Goal: Ask a question

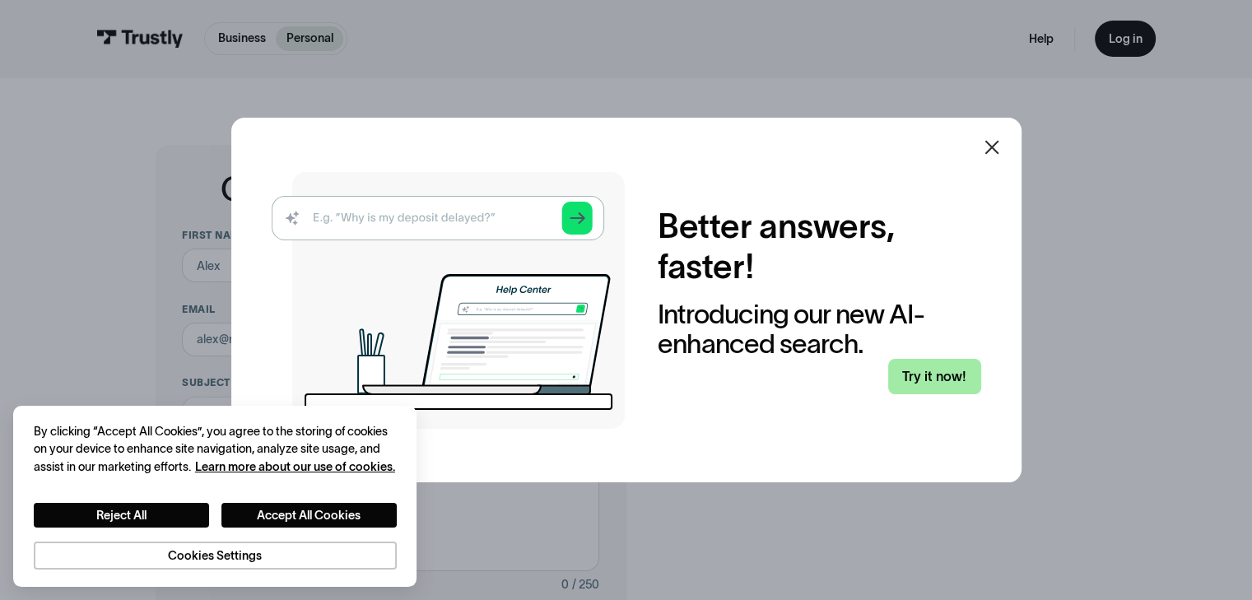
click at [929, 364] on link "Try it now!" at bounding box center [934, 376] width 93 height 35
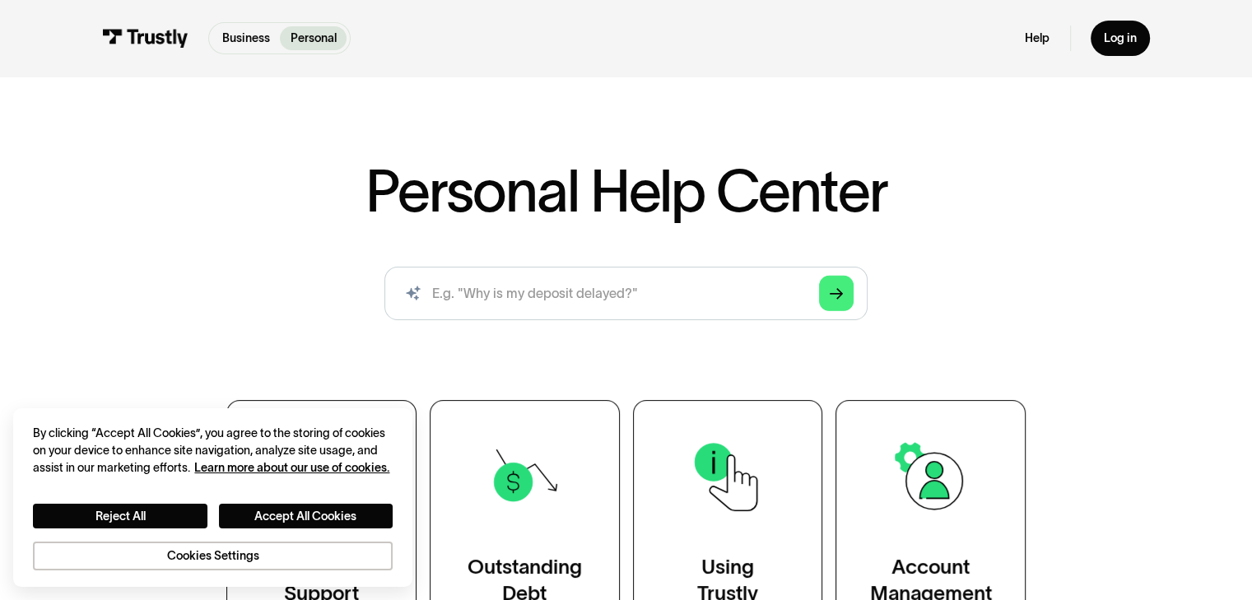
scroll to position [20, 0]
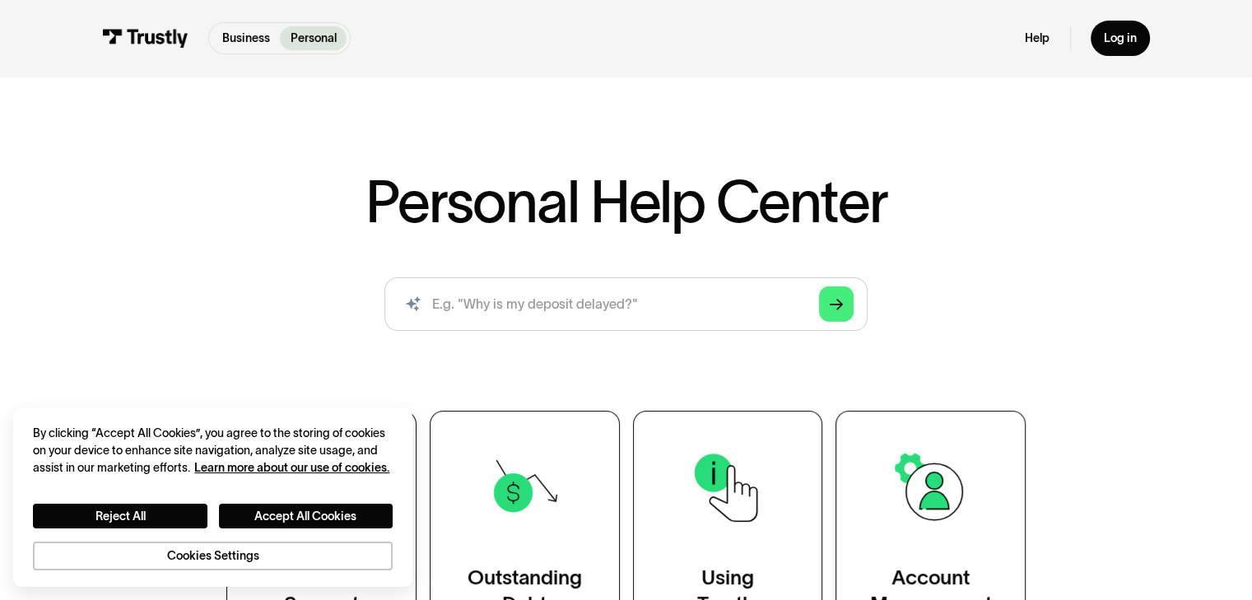
click at [1034, 47] on div "Help Log in" at bounding box center [1087, 38] width 125 height 35
click at [1035, 38] on link "Help" at bounding box center [1037, 37] width 25 height 15
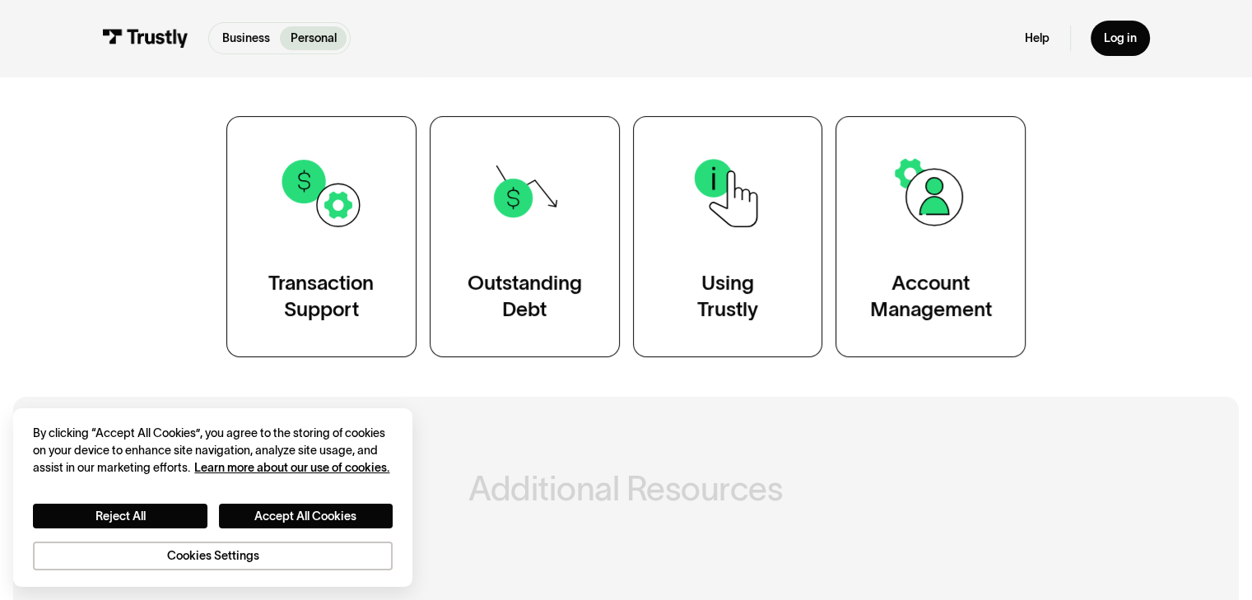
scroll to position [323, 0]
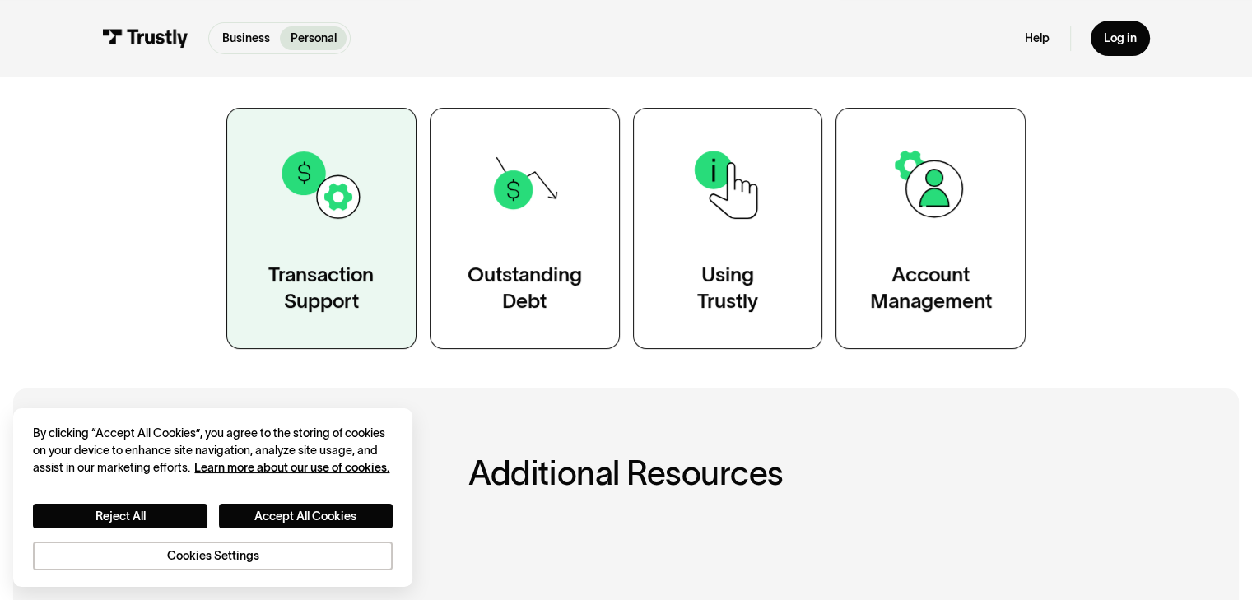
click at [298, 244] on link "Transaction Support" at bounding box center [321, 228] width 190 height 241
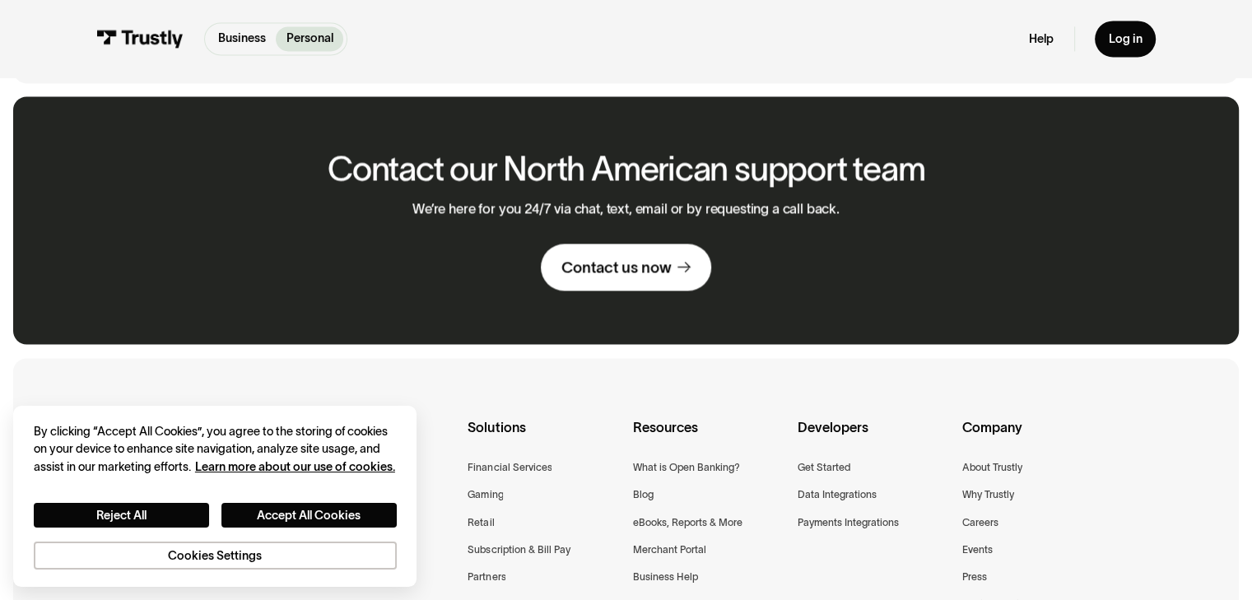
scroll to position [2372, 0]
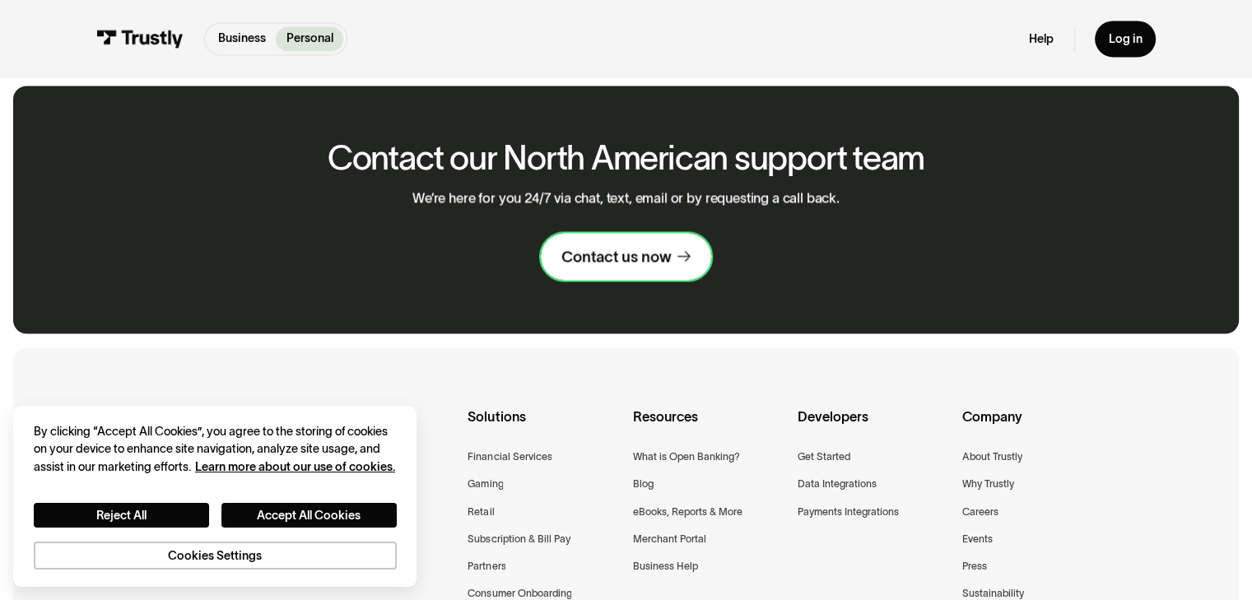
click at [617, 257] on div "Contact us now" at bounding box center [615, 257] width 109 height 20
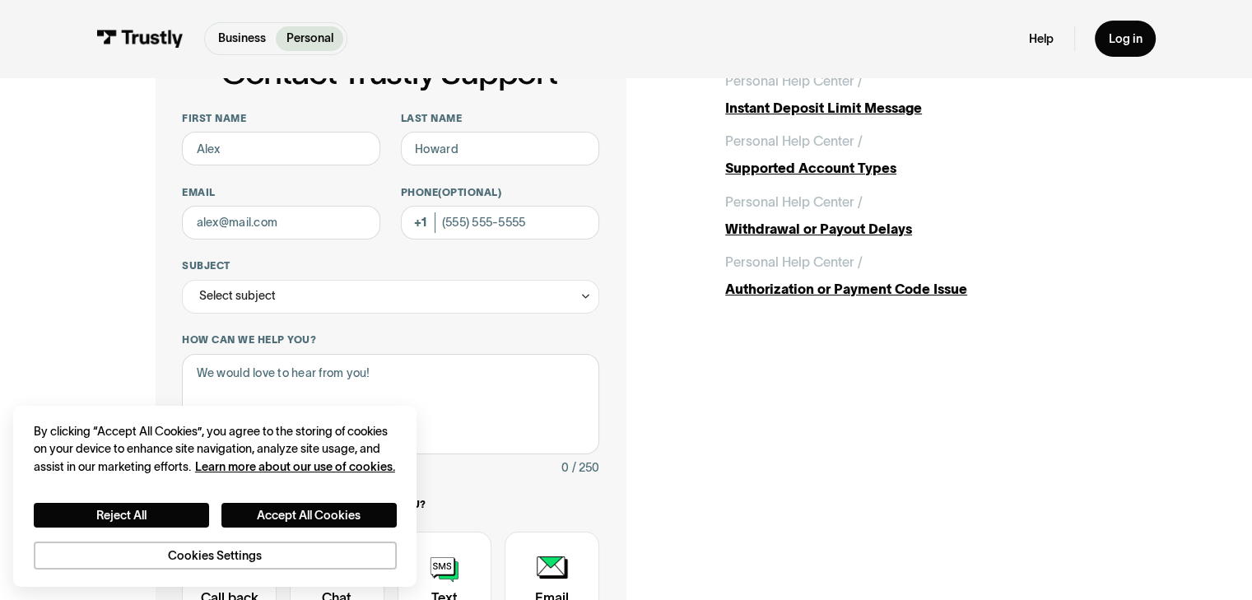
scroll to position [107, 0]
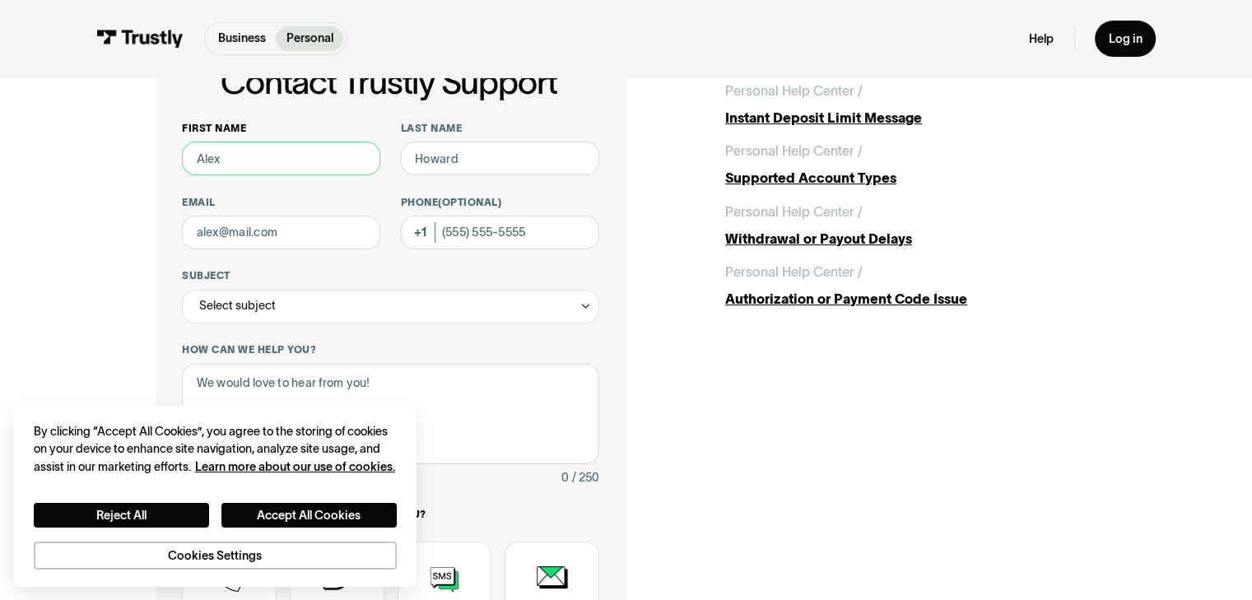
click at [313, 160] on input "First name" at bounding box center [281, 159] width 198 height 34
type input "[PERSON_NAME]"
click at [486, 154] on input "Last name" at bounding box center [500, 159] width 198 height 34
type input "[PERSON_NAME]"
click at [315, 240] on input "Email" at bounding box center [281, 233] width 198 height 34
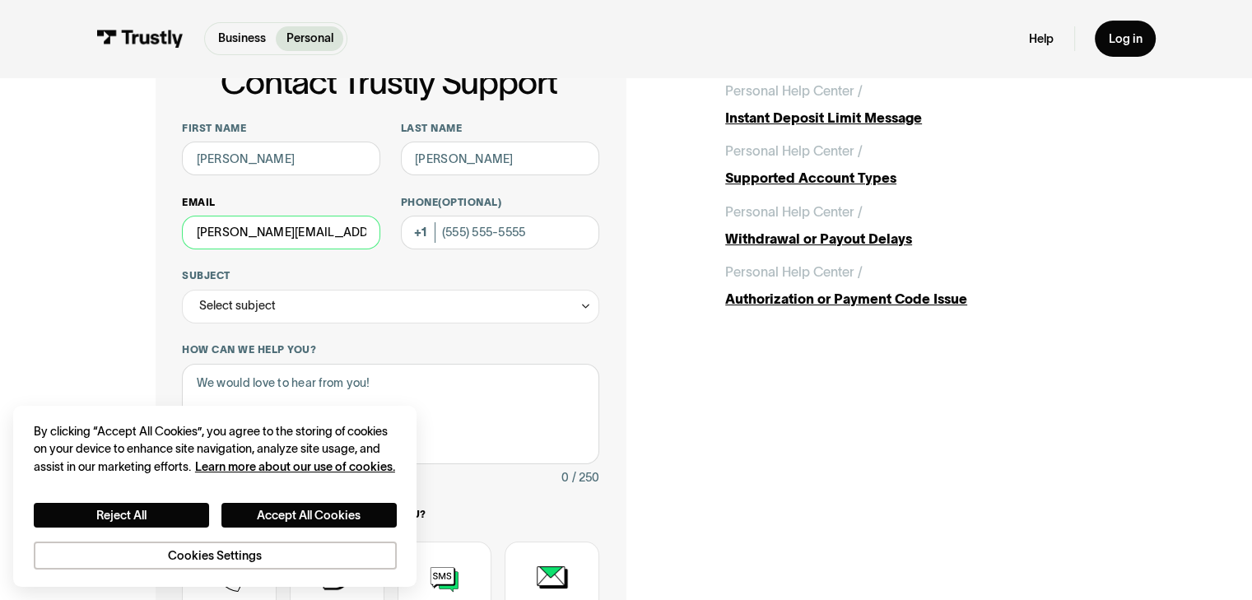
type input "[PERSON_NAME][EMAIL_ADDRESS][DOMAIN_NAME]"
click at [338, 300] on div "Select subject" at bounding box center [390, 307] width 417 height 34
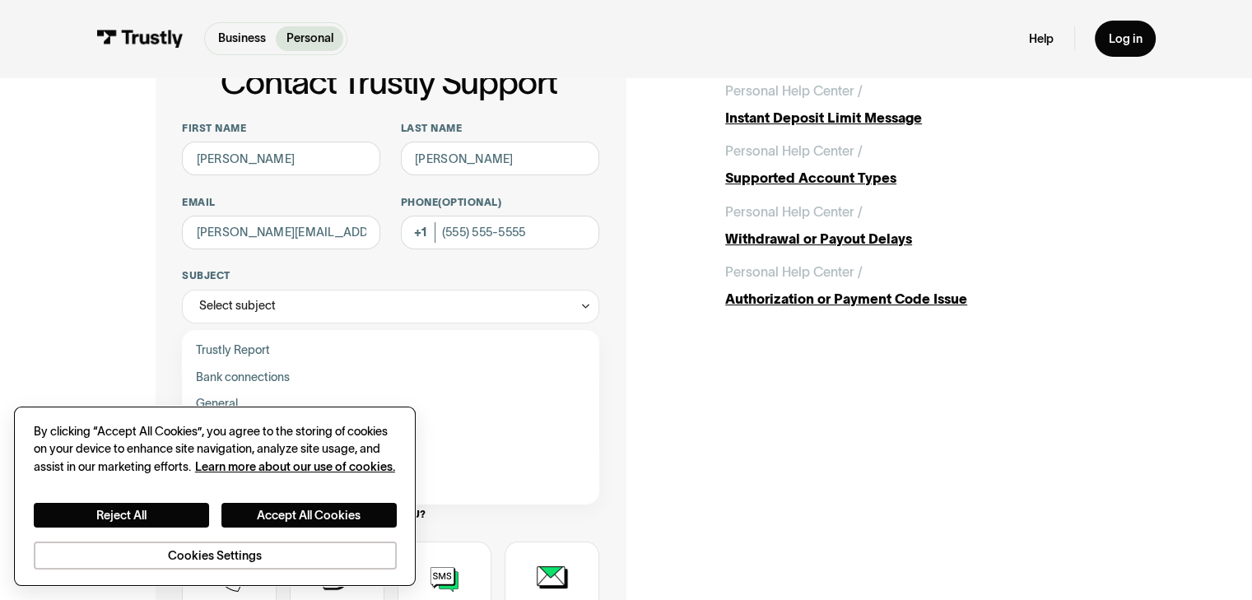
click at [227, 426] on div "By clicking “Accept All Cookies”, you agree to the storing of cookies on your d…" at bounding box center [215, 449] width 363 height 53
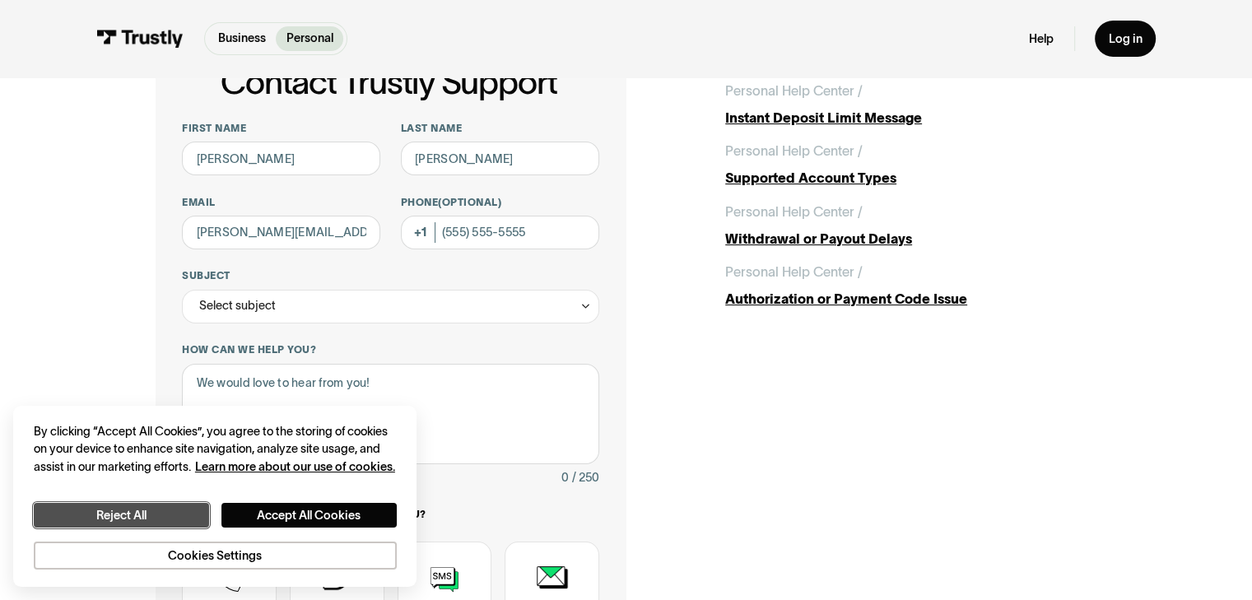
click at [179, 506] on button "Reject All" at bounding box center [121, 516] width 175 height 26
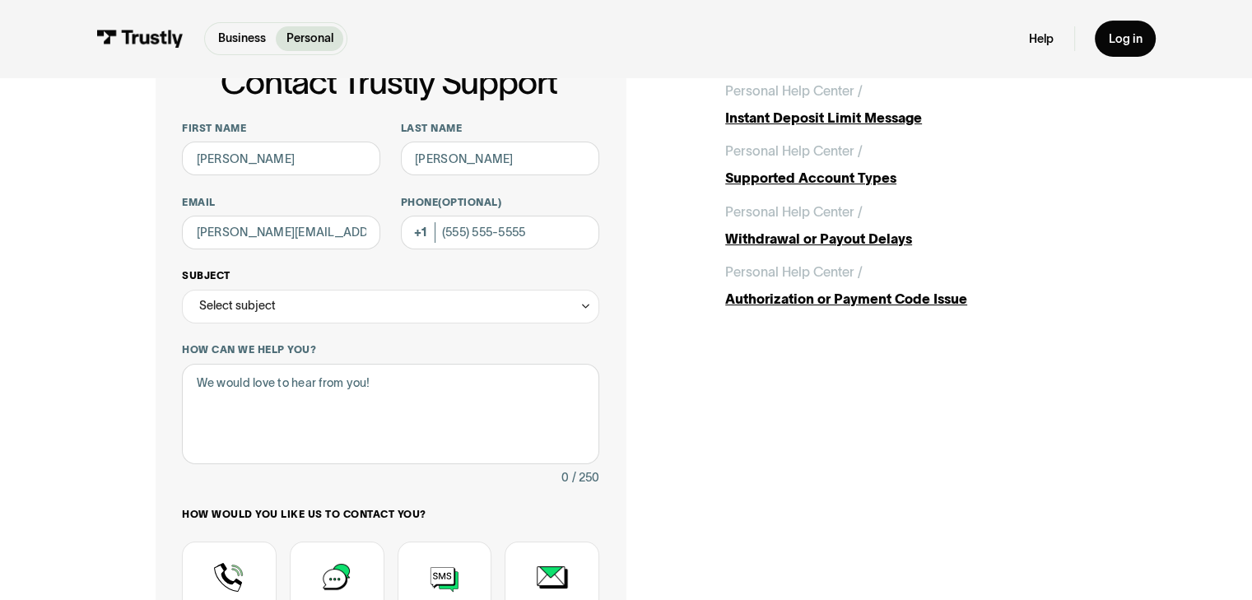
click at [386, 302] on div "Select subject" at bounding box center [390, 307] width 417 height 34
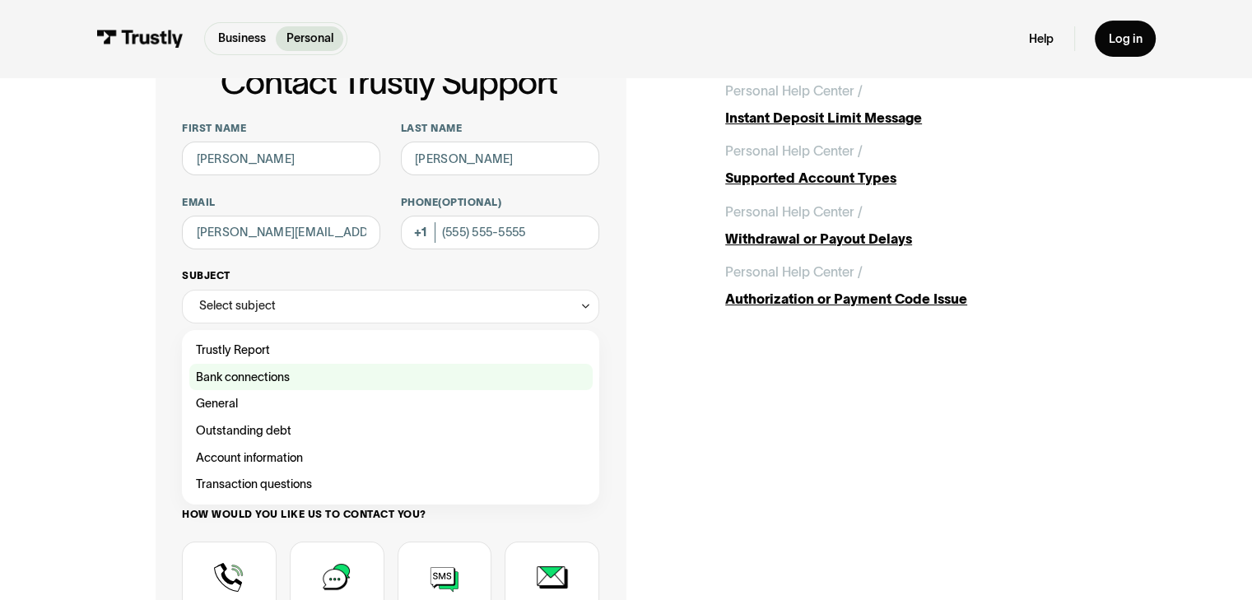
drag, startPoint x: 303, startPoint y: 379, endPoint x: 357, endPoint y: 384, distance: 54.6
click at [357, 384] on div "Contact Trustly Support" at bounding box center [390, 377] width 403 height 27
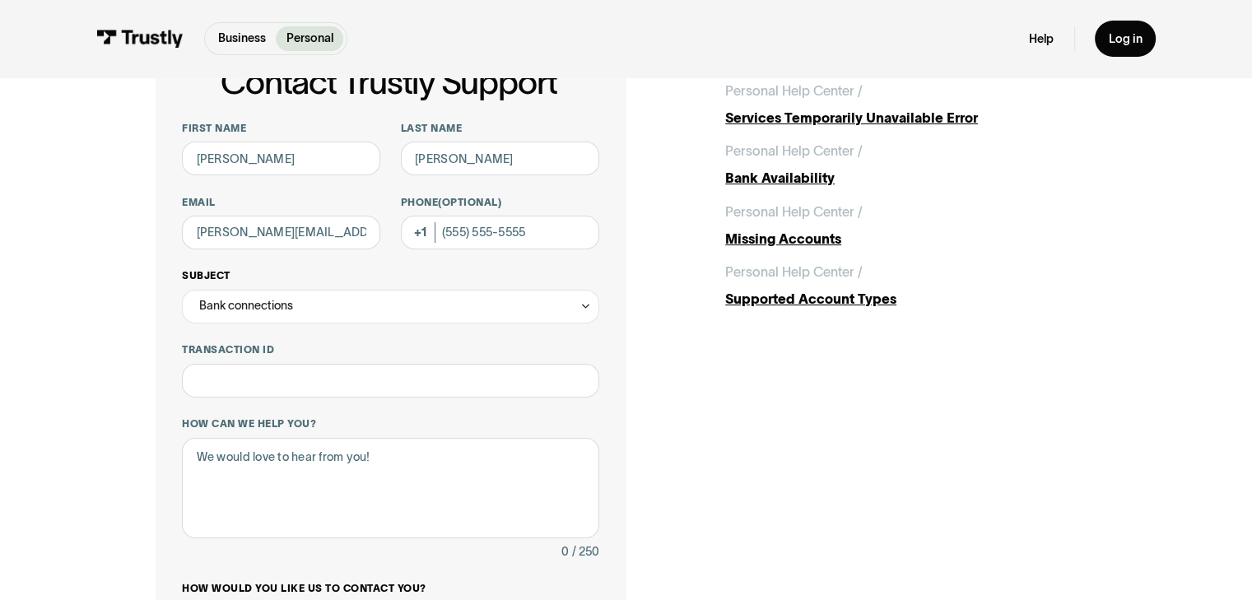
click at [338, 296] on div "Bank connections" at bounding box center [390, 307] width 417 height 34
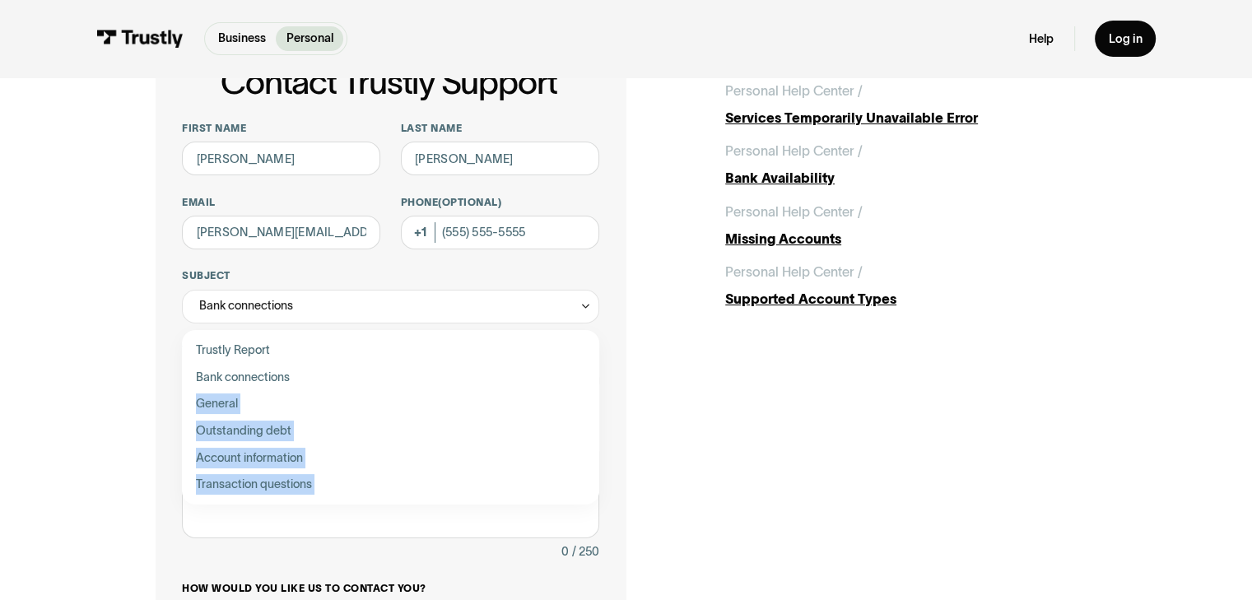
drag, startPoint x: 296, startPoint y: 407, endPoint x: 352, endPoint y: 532, distance: 137.1
click at [352, 532] on div "**********" at bounding box center [390, 458] width 417 height 672
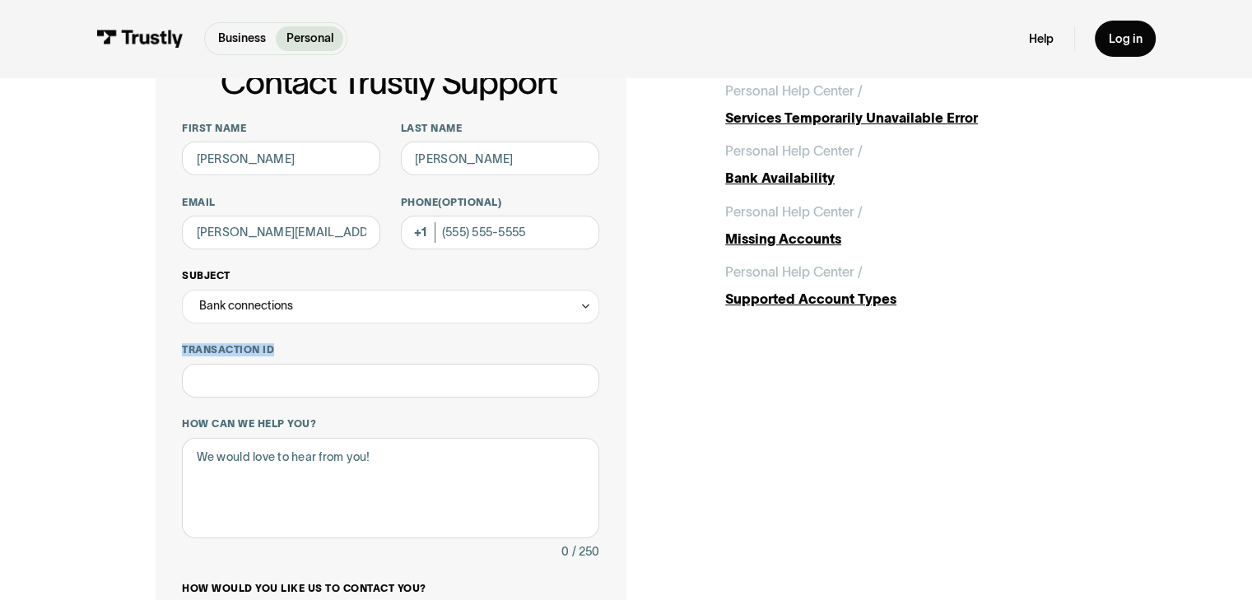
click at [313, 309] on div "Bank connections" at bounding box center [390, 307] width 417 height 34
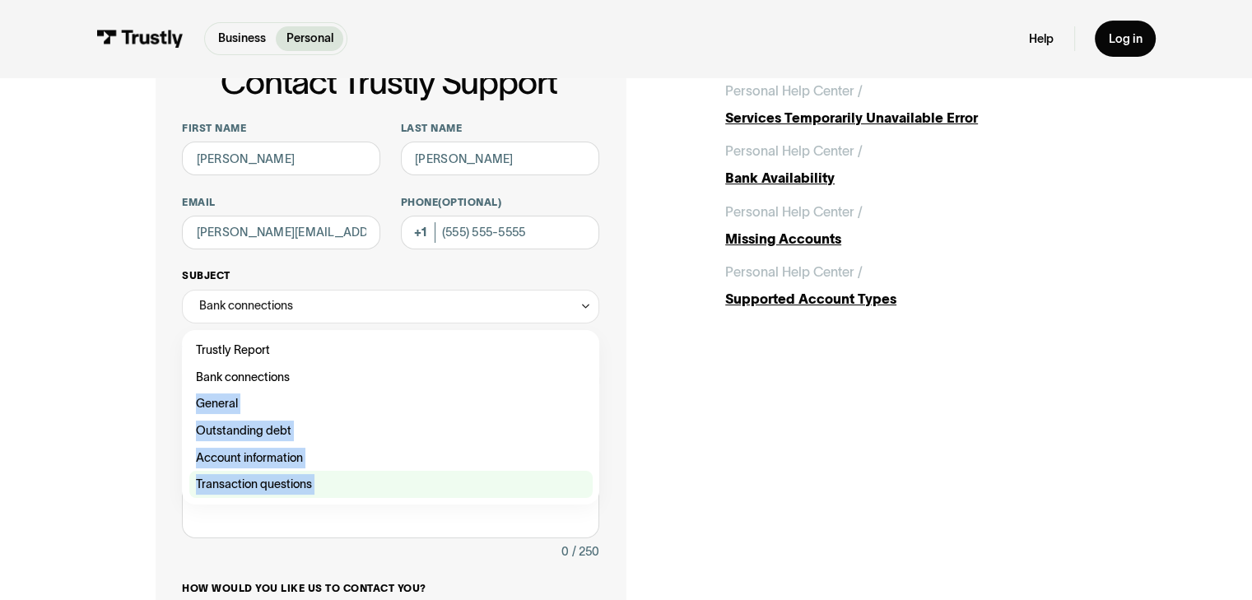
click at [286, 482] on div "Contact Trustly Support" at bounding box center [390, 484] width 403 height 27
type input "**********"
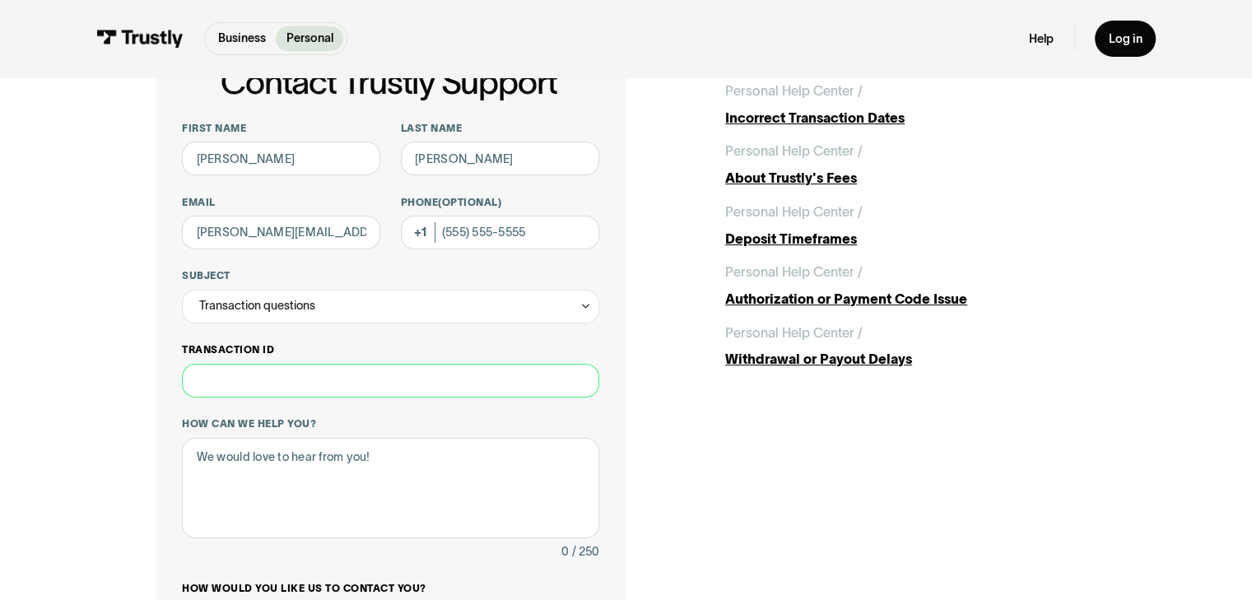
click at [368, 386] on input "Transaction ID" at bounding box center [390, 381] width 417 height 34
type input "***"
click at [397, 455] on textarea "How can we help you?" at bounding box center [390, 488] width 417 height 101
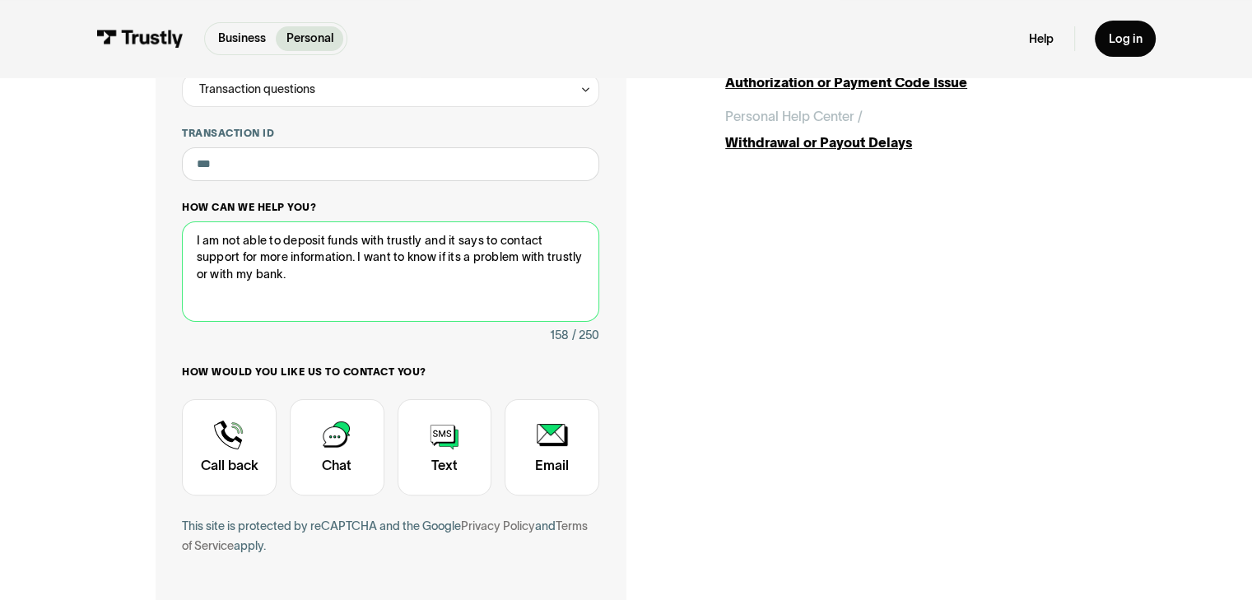
scroll to position [326, 0]
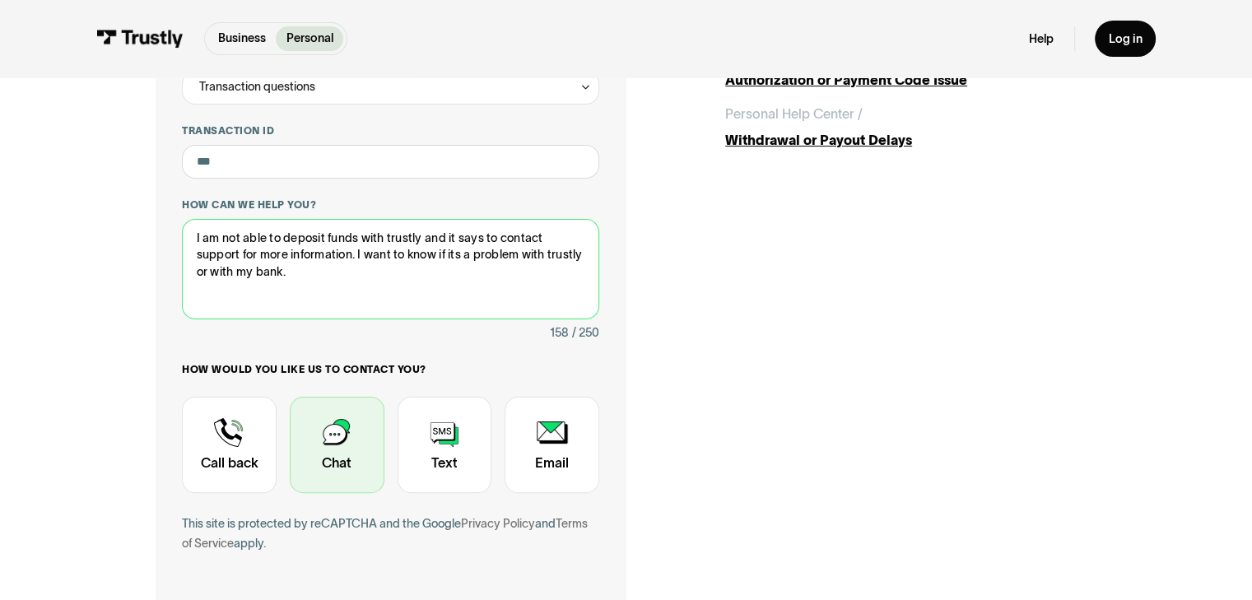
type textarea "I am not able to deposit funds with trustly and it says to contact support for …"
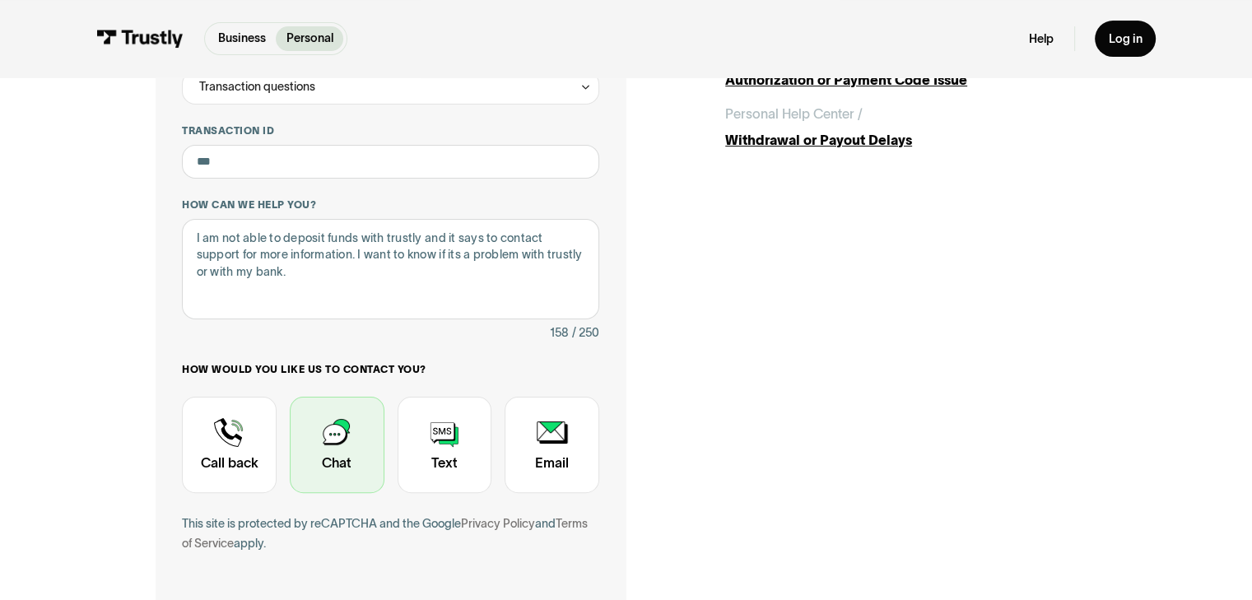
click at [345, 454] on div "Contact Trustly Support" at bounding box center [337, 445] width 95 height 97
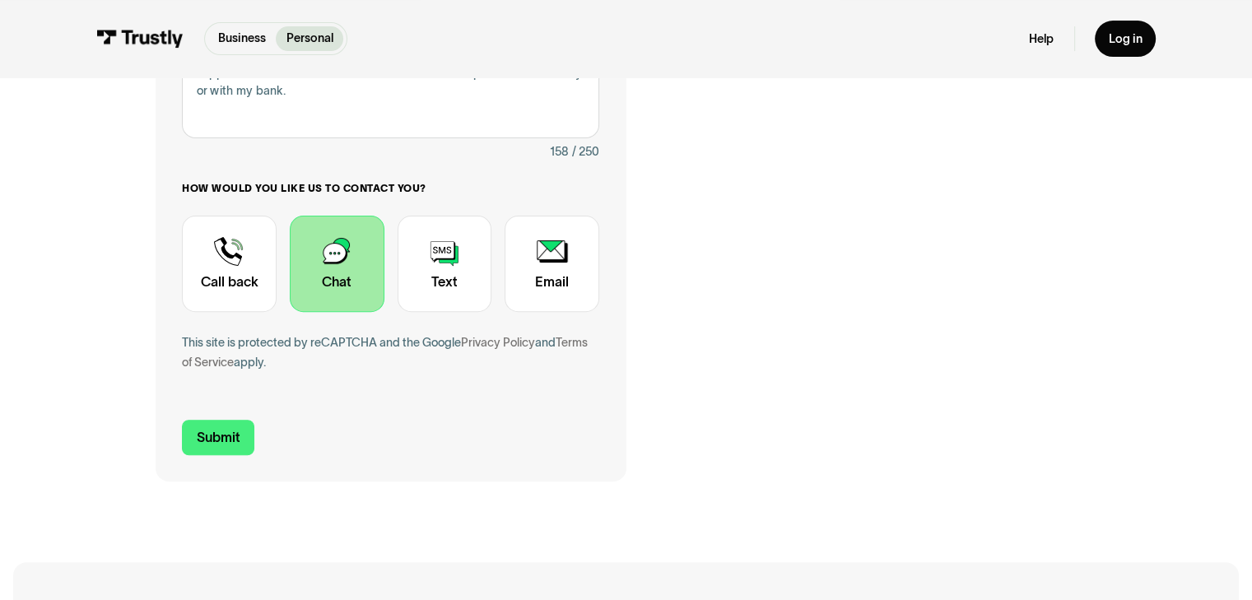
scroll to position [508, 0]
click at [204, 429] on input "Submit" at bounding box center [218, 436] width 72 height 35
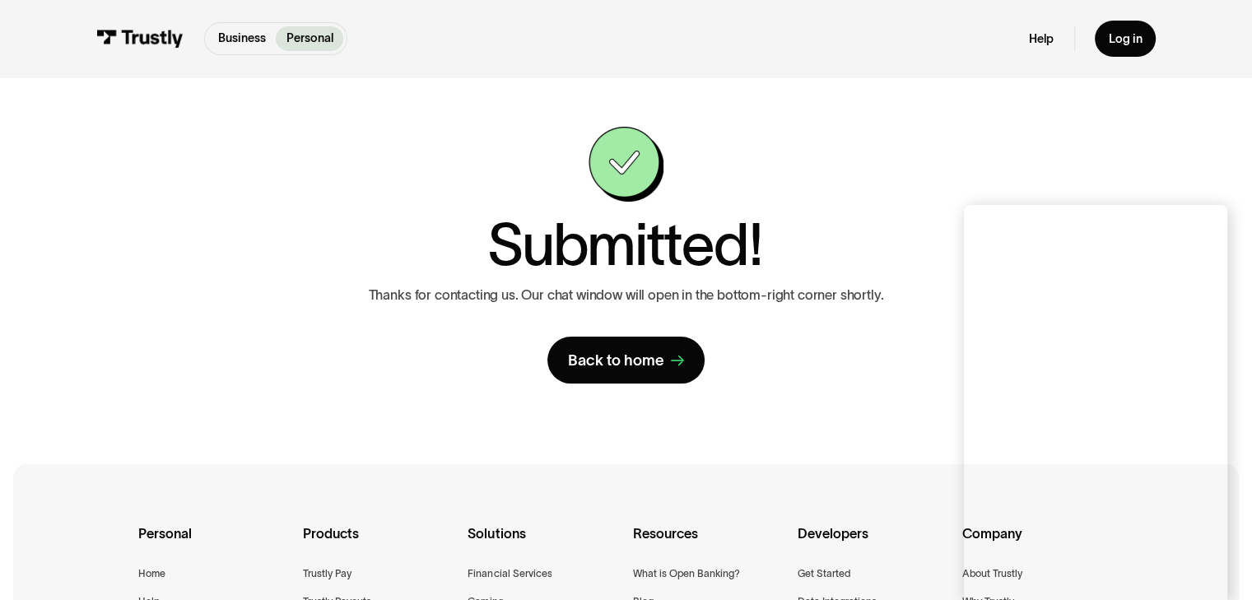
scroll to position [0, 0]
